Goal: Information Seeking & Learning: Learn about a topic

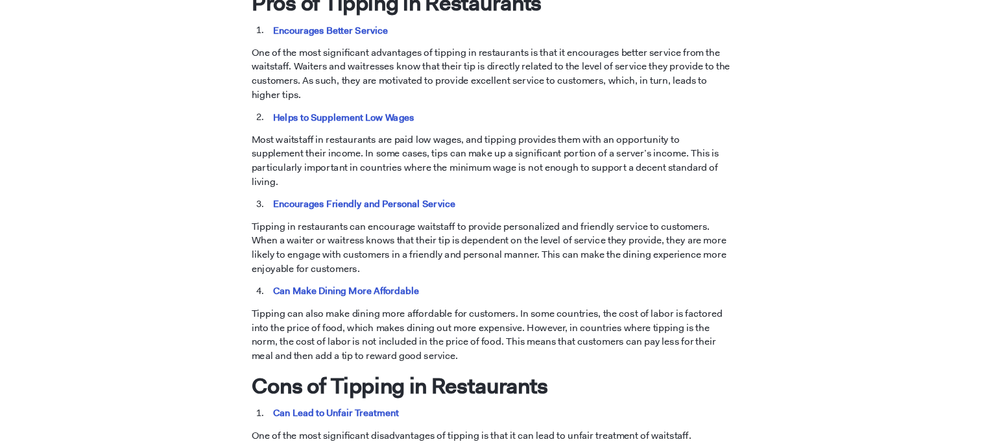
scroll to position [726, 0]
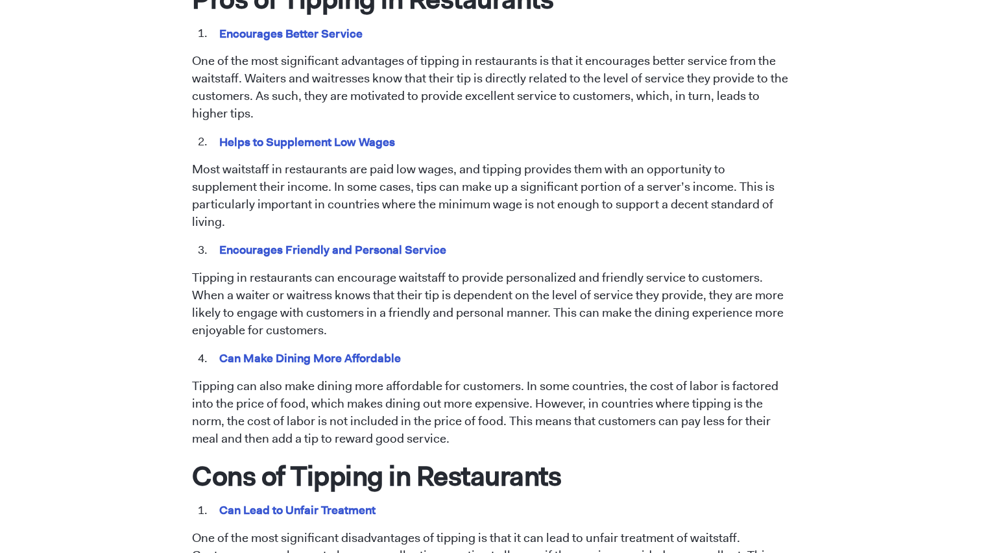
click at [293, 152] on span "Tipping has been a longstanding practice in the restaurant industry. However, t…" at bounding box center [492, 541] width 600 height 1359
click at [123, 157] on div "[DATE] Tipping in Restaurants: Pros and Cons [PERSON_NAME] Tipping has been a l…" at bounding box center [493, 379] width 740 height 2012
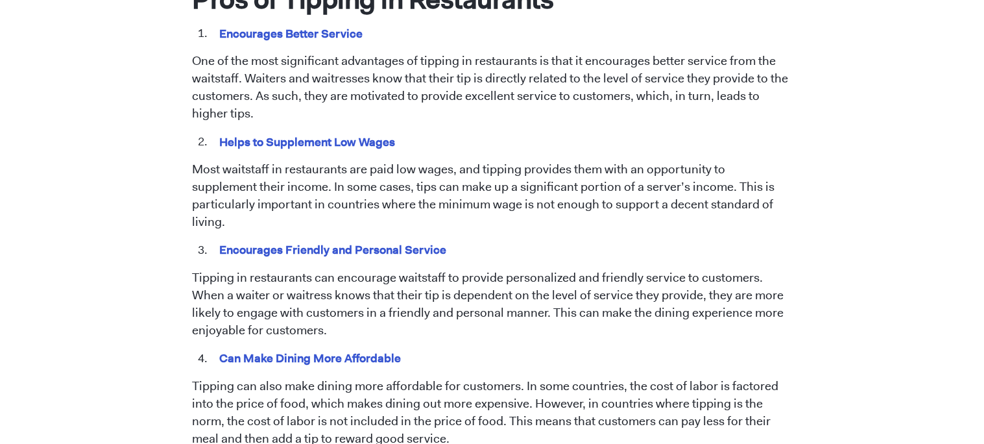
click at [147, 228] on div "[DATE] Tipping in Restaurants: Pros and Cons [PERSON_NAME] Tipping has been a l…" at bounding box center [493, 379] width 740 height 2012
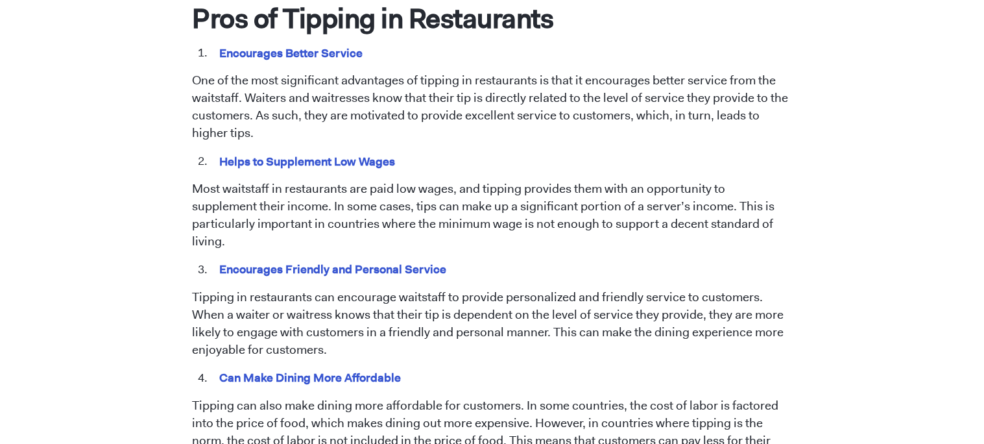
scroll to position [711, 0]
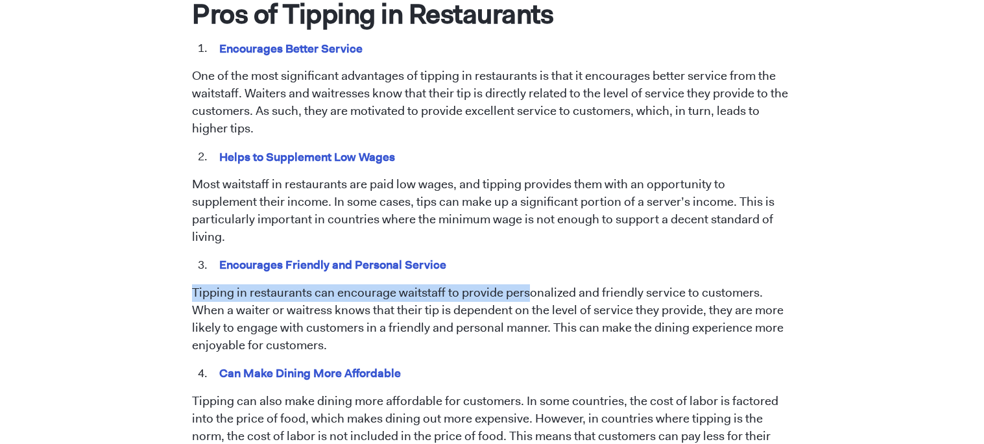
drag, startPoint x: 193, startPoint y: 276, endPoint x: 526, endPoint y: 284, distance: 332.4
click at [526, 284] on p "Tipping in restaurants can encourage waitstaff to provide personalized and frie…" at bounding box center [492, 319] width 600 height 70
click at [505, 223] on p "Most waitstaff in restaurants are paid low wages, and tipping provides them wit…" at bounding box center [492, 211] width 600 height 70
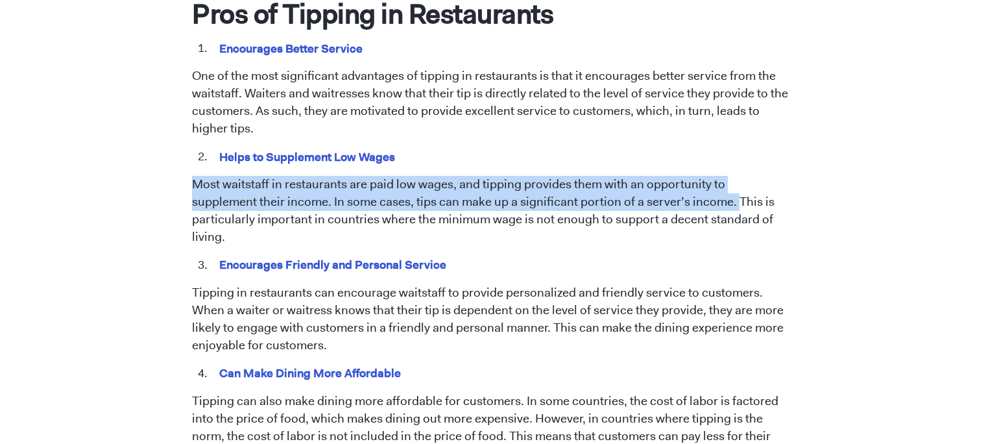
drag, startPoint x: 188, startPoint y: 186, endPoint x: 670, endPoint y: 203, distance: 482.4
click at [670, 203] on div "[DATE] Tipping in Restaurants: Pros and Cons [PERSON_NAME] Tipping has been a l…" at bounding box center [493, 394] width 740 height 2012
copy p "Most waitstaff in restaurants are paid low wages, and tipping provides them wit…"
click at [607, 127] on p "One of the most significant advantages of tipping in restaurants is that it enc…" at bounding box center [492, 102] width 600 height 70
